Goal: Transaction & Acquisition: Purchase product/service

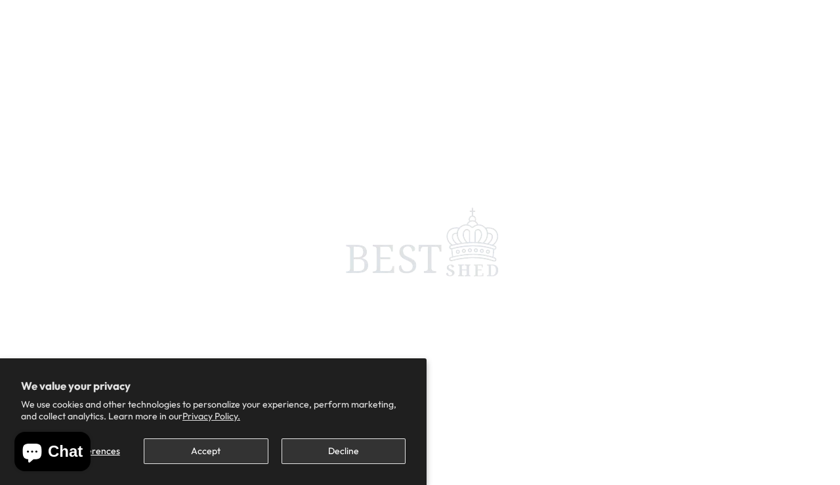
click at [347, 461] on button "Decline" at bounding box center [344, 452] width 124 height 26
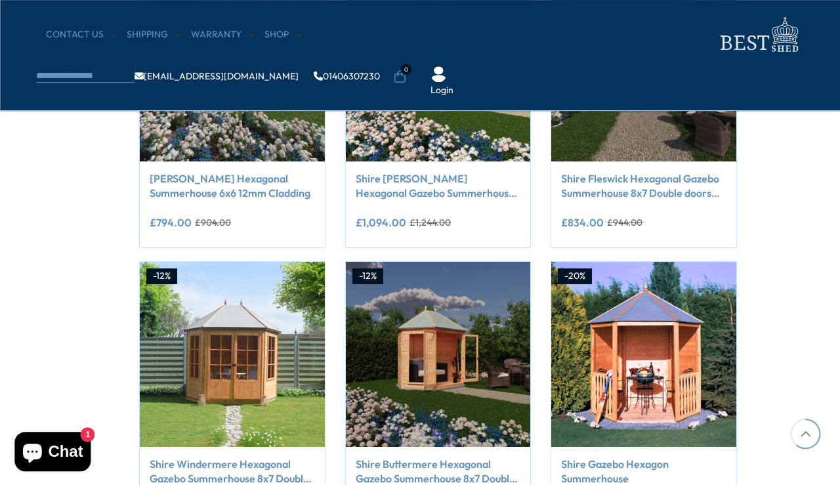
scroll to position [925, 67]
click at [220, 364] on img at bounding box center [232, 354] width 185 height 185
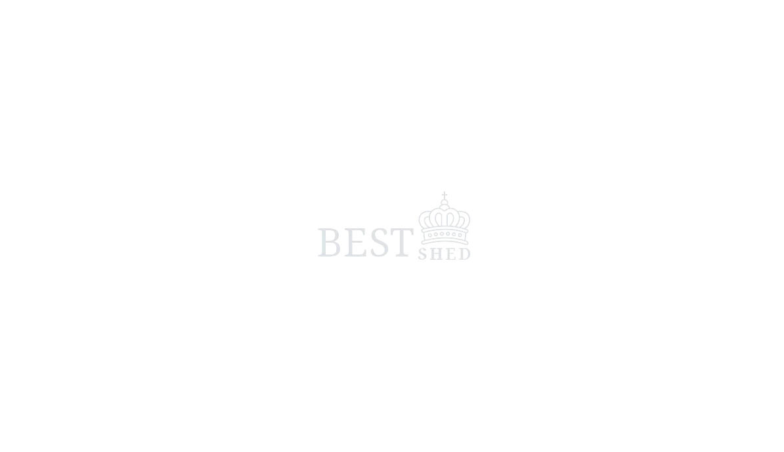
click at [215, 321] on span at bounding box center [392, 226] width 784 height 452
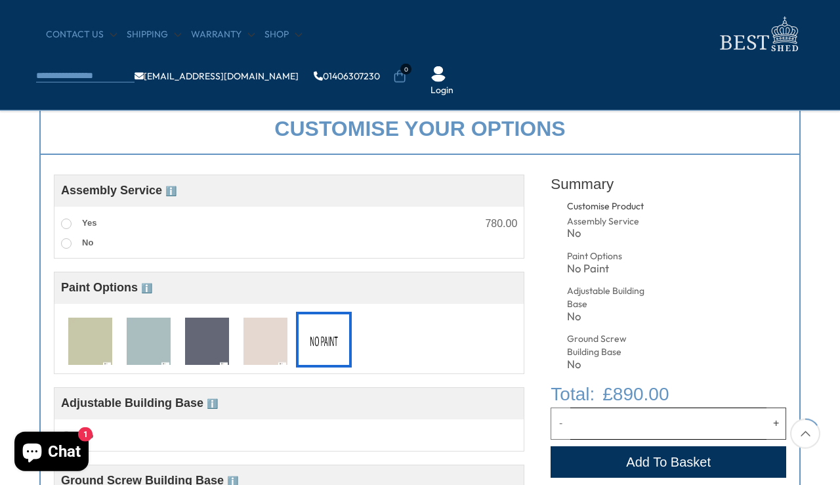
scroll to position [456, 0]
click at [89, 339] on img at bounding box center [90, 341] width 44 height 49
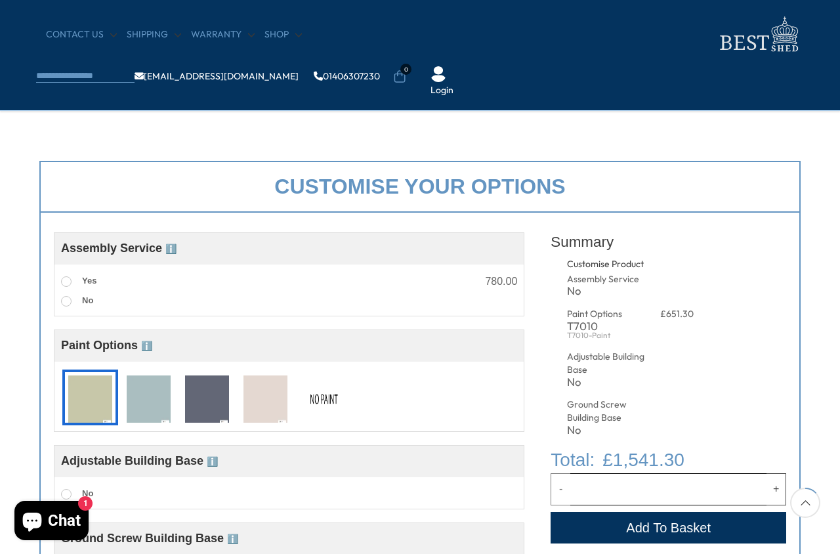
scroll to position [398, 0]
click at [144, 394] on img at bounding box center [149, 399] width 44 height 49
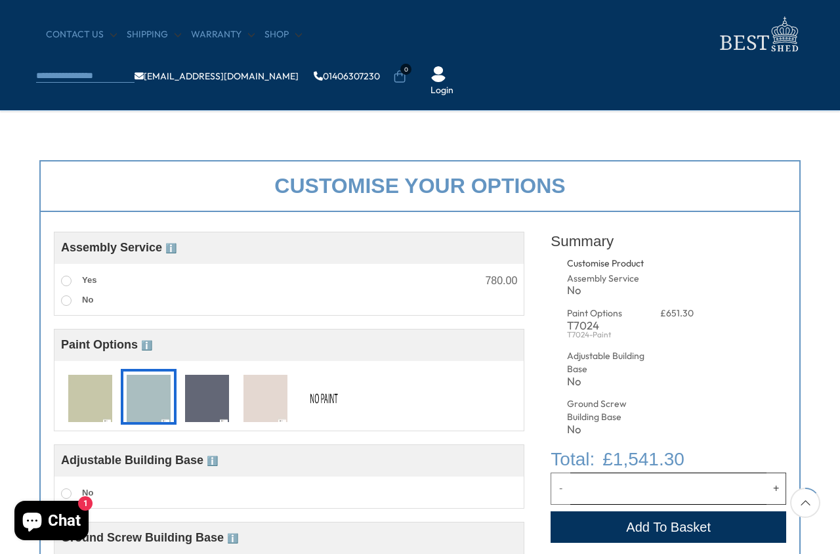
click at [201, 404] on img at bounding box center [207, 399] width 44 height 49
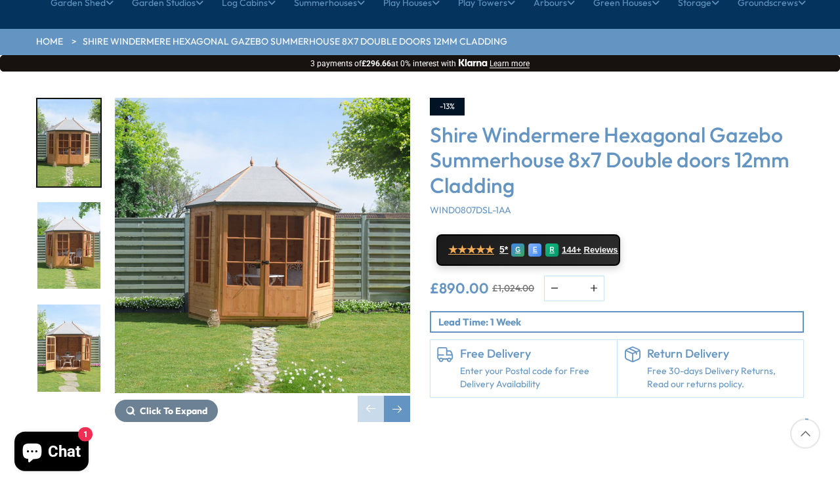
scroll to position [0, 0]
